Goal: Contribute content: Add original content to the website for others to see

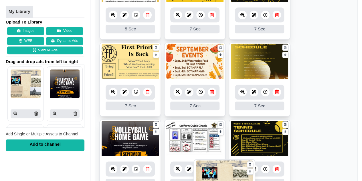
scroll to position [249, 0]
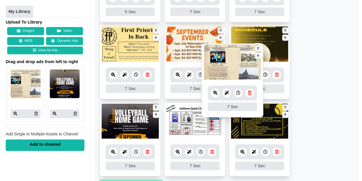
drag, startPoint x: 131, startPoint y: 80, endPoint x: 234, endPoint y: 63, distance: 103.6
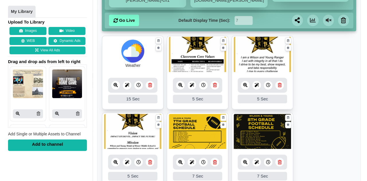
scroll to position [48, 0]
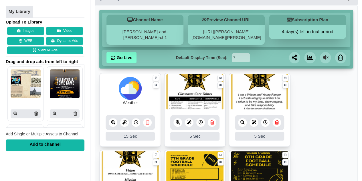
click at [33, 29] on button "Images" at bounding box center [25, 31] width 37 height 8
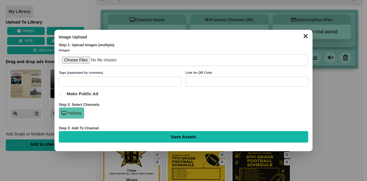
click at [92, 84] on input "text" at bounding box center [120, 81] width 123 height 10
type input "Words of the Week"
click at [82, 61] on input "file" at bounding box center [183, 60] width 249 height 12
type input "C:\fakepath\SAT Words of the Week.png"
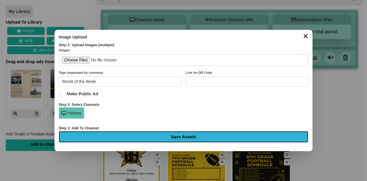
click at [176, 135] on input "Save Assets" at bounding box center [183, 136] width 249 height 11
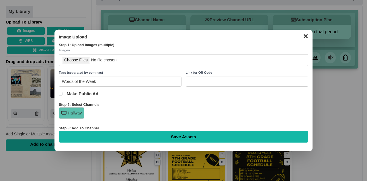
type input "Saving..."
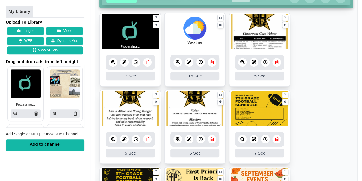
scroll to position [108, 0]
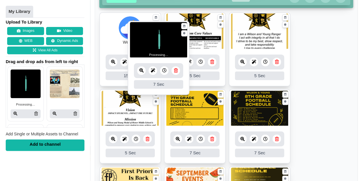
drag, startPoint x: 131, startPoint y: 38, endPoint x: 163, endPoint y: 46, distance: 32.3
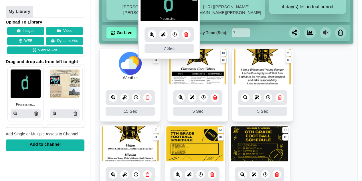
scroll to position [50, 0]
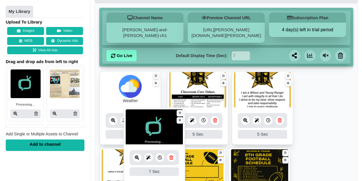
drag, startPoint x: 198, startPoint y: 134, endPoint x: 158, endPoint y: 122, distance: 42.3
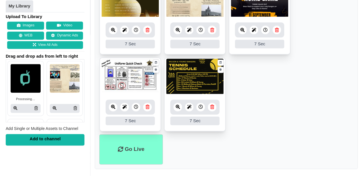
scroll to position [370, 0]
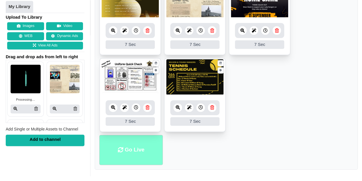
click at [139, 148] on li "Go Live" at bounding box center [131, 150] width 64 height 30
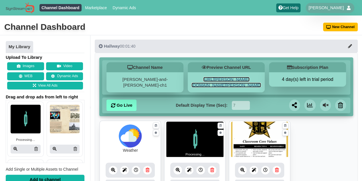
click at [226, 83] on link "[URL][PERSON_NAME][DOMAIN_NAME][PERSON_NAME]" at bounding box center [227, 82] width 70 height 11
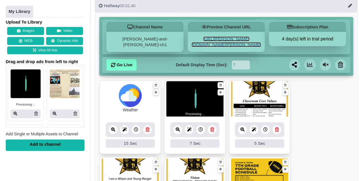
scroll to position [36, 0]
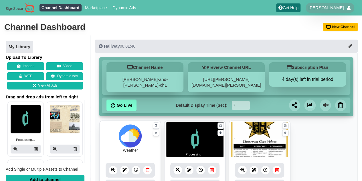
scroll to position [1, 0]
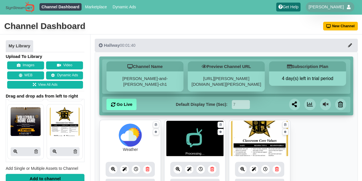
scroll to position [54, 0]
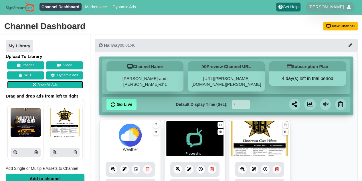
click at [55, 86] on link "View All Ads" at bounding box center [45, 85] width 76 height 8
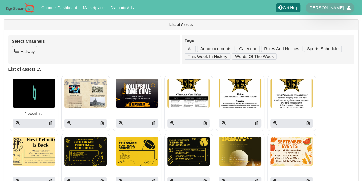
click at [26, 92] on img at bounding box center [34, 93] width 42 height 29
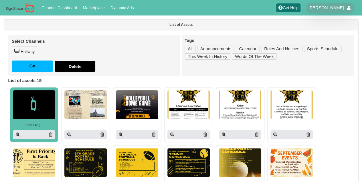
click at [26, 92] on img at bounding box center [34, 104] width 42 height 29
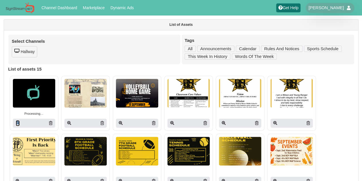
click at [16, 125] on link at bounding box center [18, 123] width 4 height 6
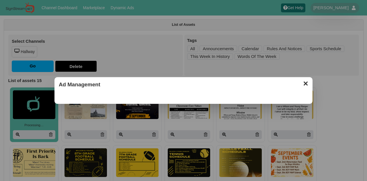
click at [306, 83] on button "✕" at bounding box center [305, 82] width 11 height 9
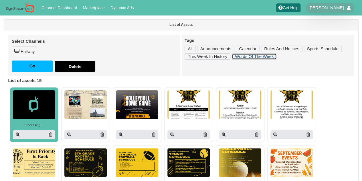
click at [252, 53] on link "Words Of The Week" at bounding box center [254, 56] width 45 height 6
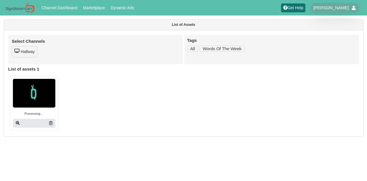
click at [48, 123] on div at bounding box center [34, 123] width 42 height 9
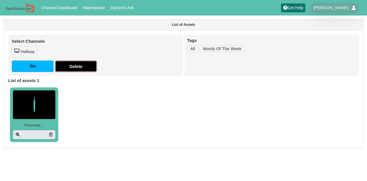
click at [76, 64] on input "Delete" at bounding box center [76, 65] width 42 height 11
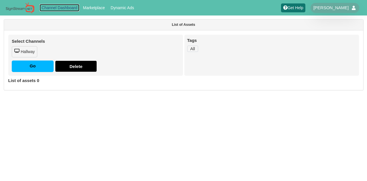
click at [65, 9] on link "Channel Dashboard" at bounding box center [60, 7] width 40 height 7
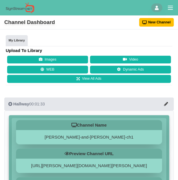
click at [60, 59] on button "Images" at bounding box center [47, 60] width 81 height 8
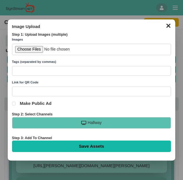
click at [34, 49] on input "file" at bounding box center [91, 50] width 159 height 12
type input "C:\fakepath\SAT Words of the Week.png"
click at [77, 68] on input "text" at bounding box center [91, 71] width 159 height 10
type input "Words of the Week"
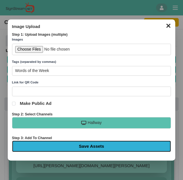
click at [85, 144] on input "Save Assets" at bounding box center [91, 146] width 159 height 11
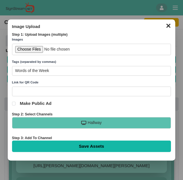
type input "Saving..."
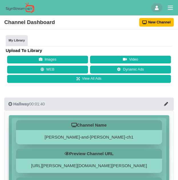
scroll to position [124, 0]
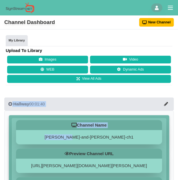
drag, startPoint x: 0, startPoint y: 0, endPoint x: 107, endPoint y: 54, distance: 119.4
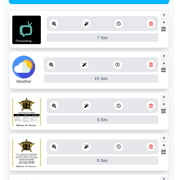
scroll to position [265, 0]
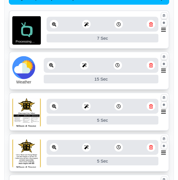
drag, startPoint x: 46, startPoint y: 29, endPoint x: 48, endPoint y: 74, distance: 44.7
drag, startPoint x: 35, startPoint y: 38, endPoint x: 72, endPoint y: 80, distance: 56.0
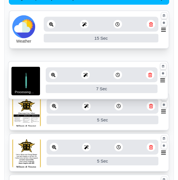
drag, startPoint x: 163, startPoint y: 29, endPoint x: 162, endPoint y: 80, distance: 50.7
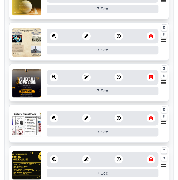
scroll to position [716, 0]
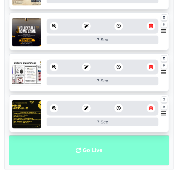
click at [77, 157] on li "Go Live" at bounding box center [89, 150] width 161 height 30
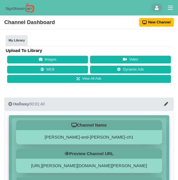
scroll to position [124, 0]
